Goal: Information Seeking & Learning: Learn about a topic

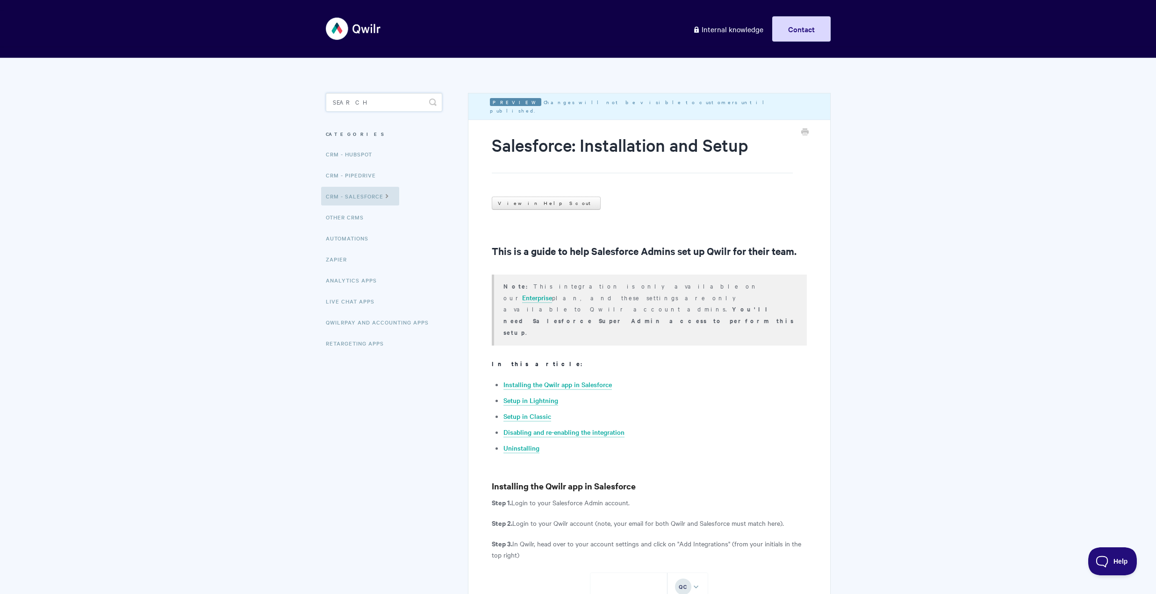
click at [387, 100] on input "Search" at bounding box center [384, 102] width 116 height 19
type input "salesforce"
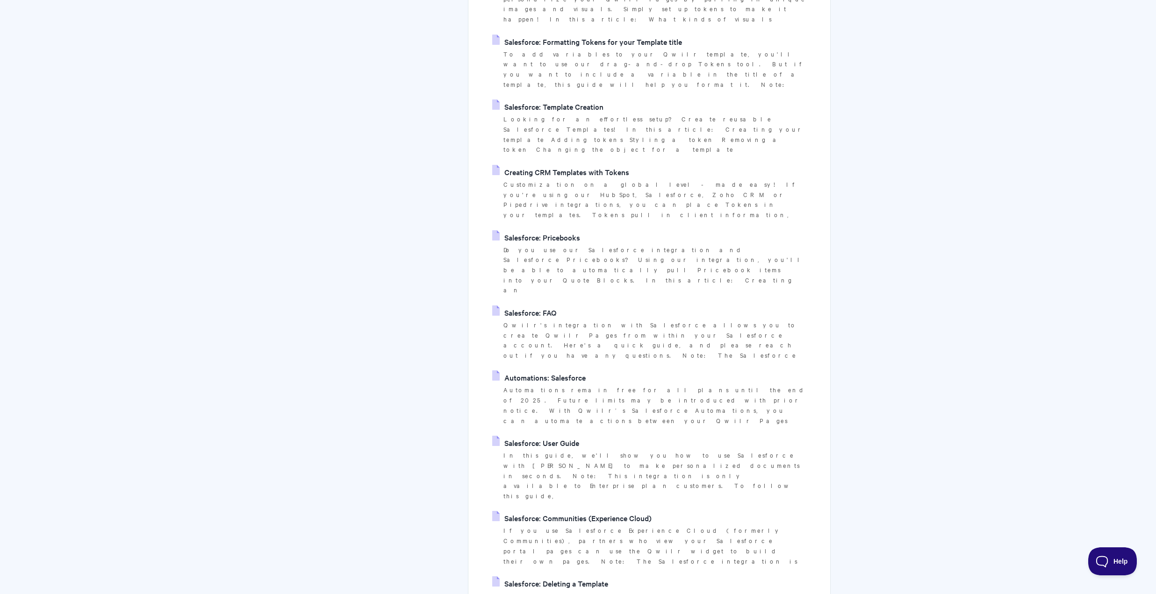
scroll to position [266, 0]
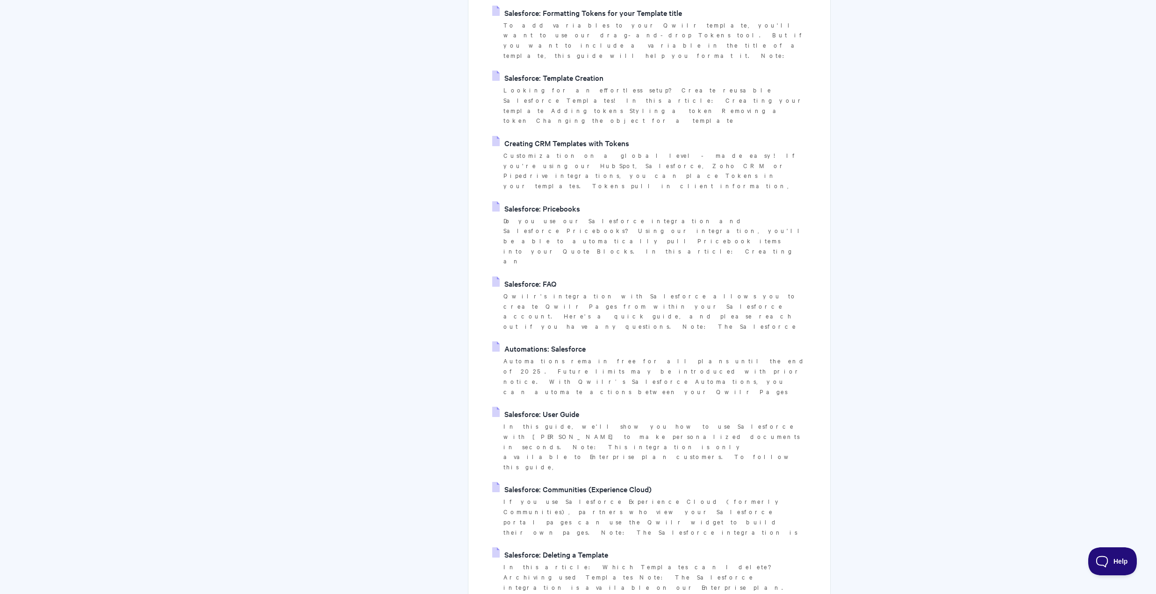
click at [530, 277] on link "Salesforce: FAQ" at bounding box center [524, 284] width 64 height 14
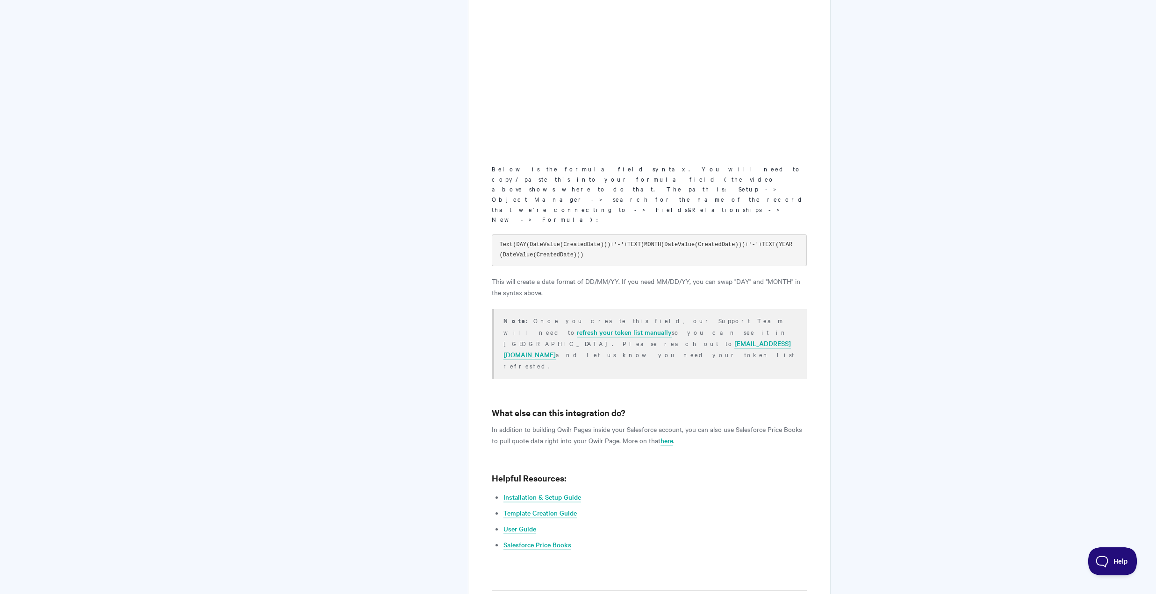
scroll to position [1984, 0]
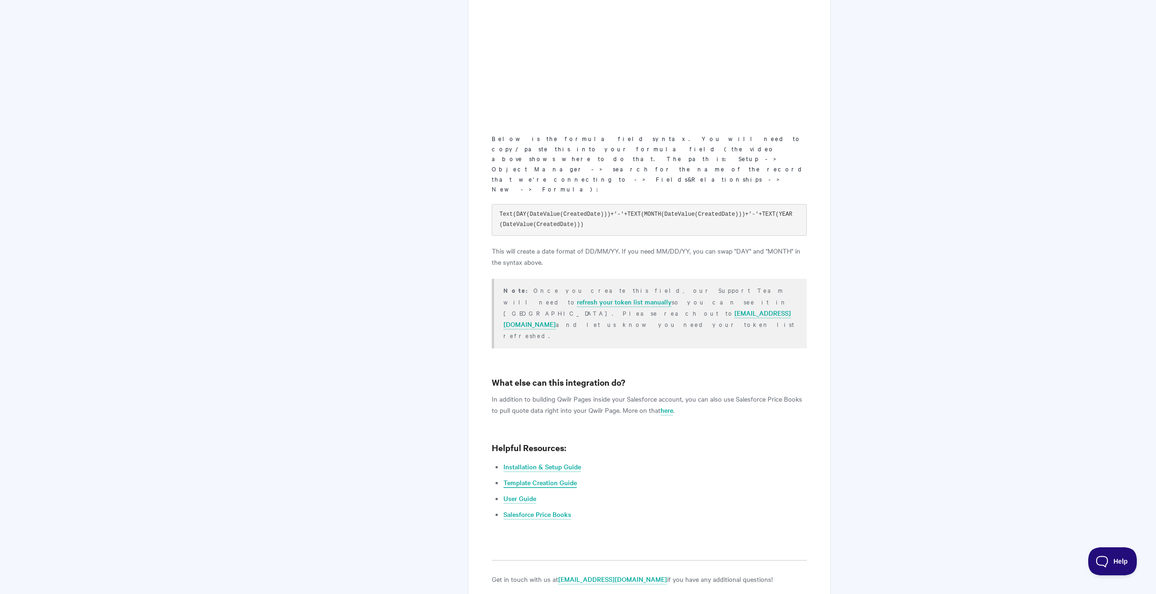
click at [530, 478] on link "Template Creation Guide" at bounding box center [539, 483] width 73 height 10
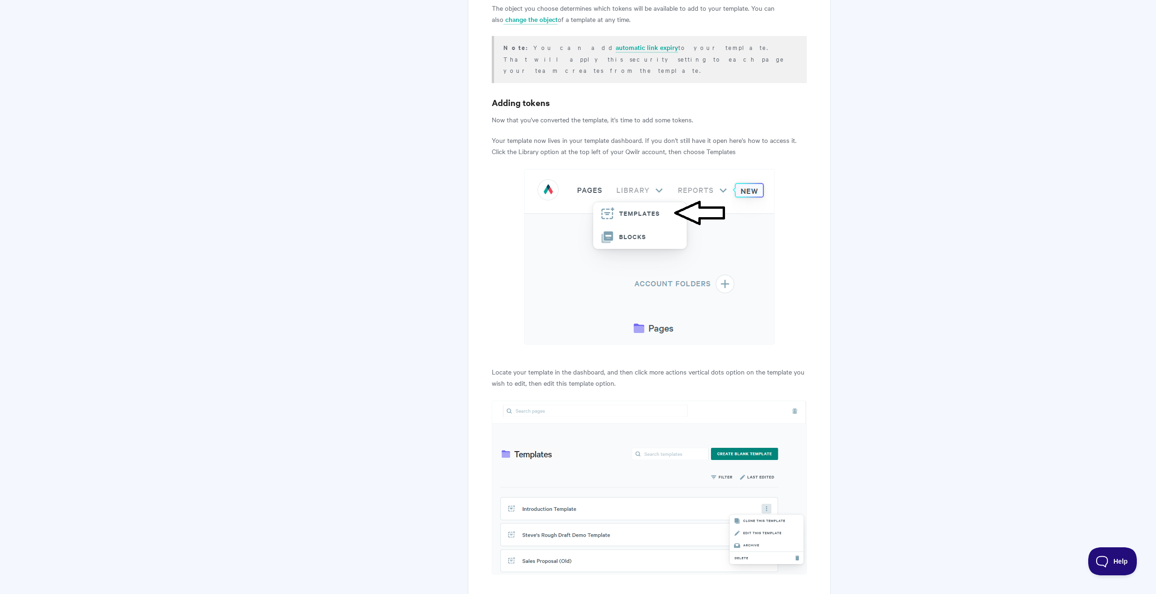
scroll to position [1915, 0]
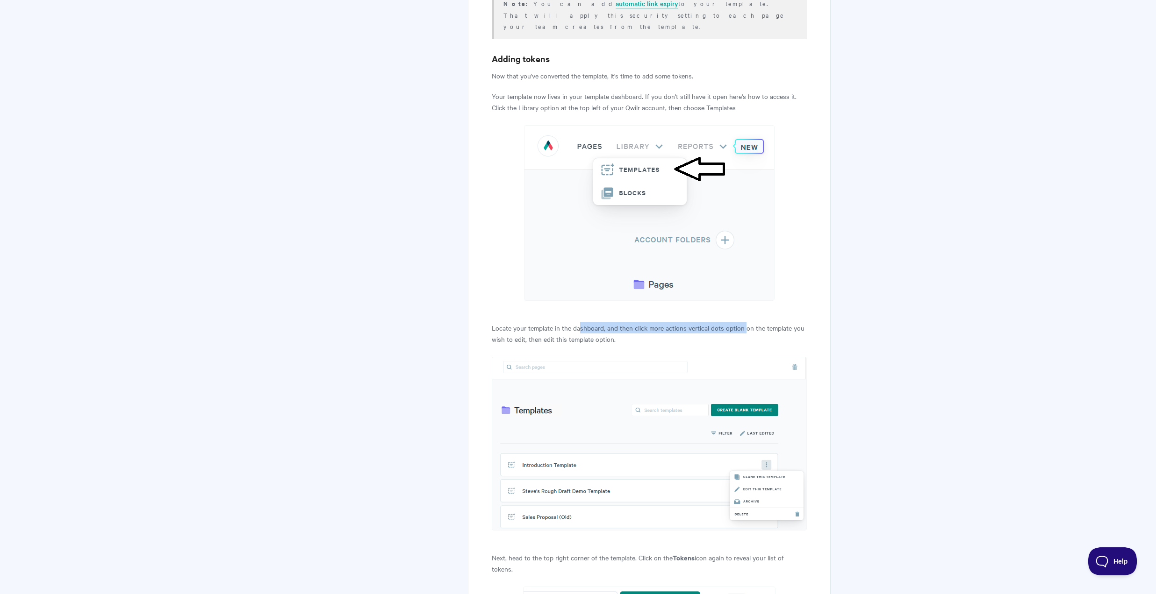
drag, startPoint x: 581, startPoint y: 300, endPoint x: 747, endPoint y: 299, distance: 165.9
click at [747, 322] on p "Locate your template in the dashboard, and then click more actions vertical dot…" at bounding box center [649, 333] width 315 height 22
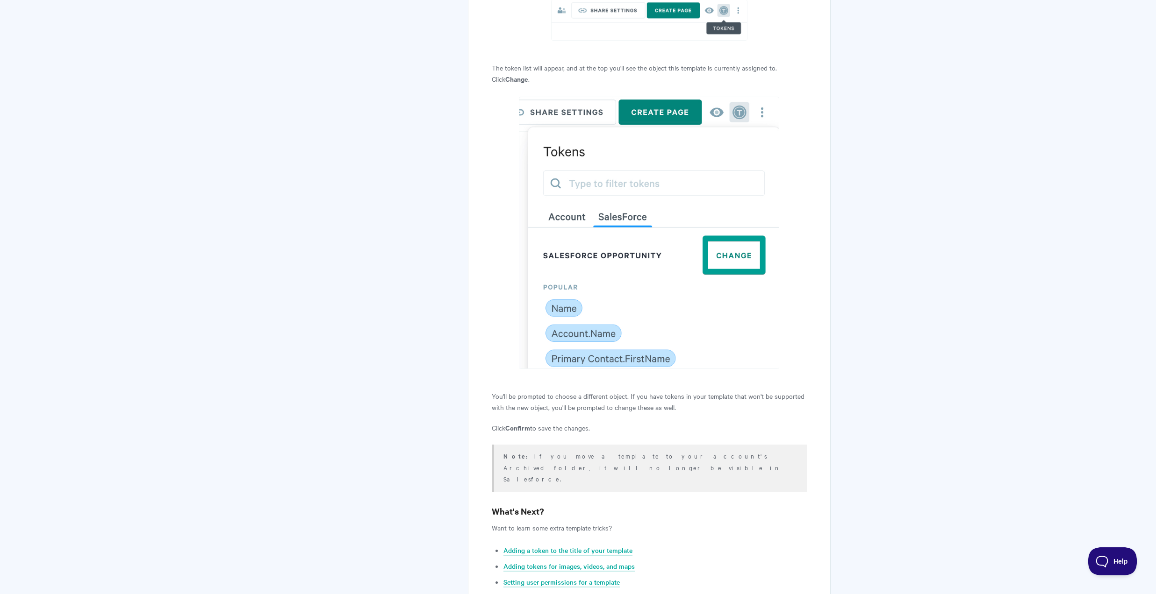
scroll to position [4164, 0]
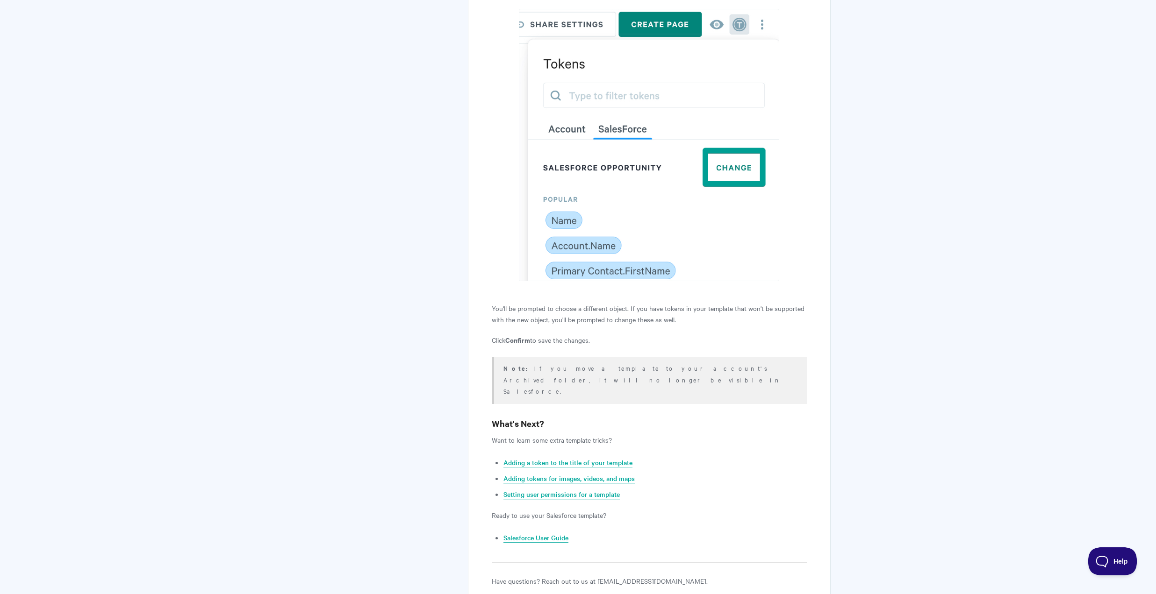
click at [524, 533] on link "Salesforce User Guide" at bounding box center [535, 538] width 65 height 10
